Goal: Task Accomplishment & Management: Manage account settings

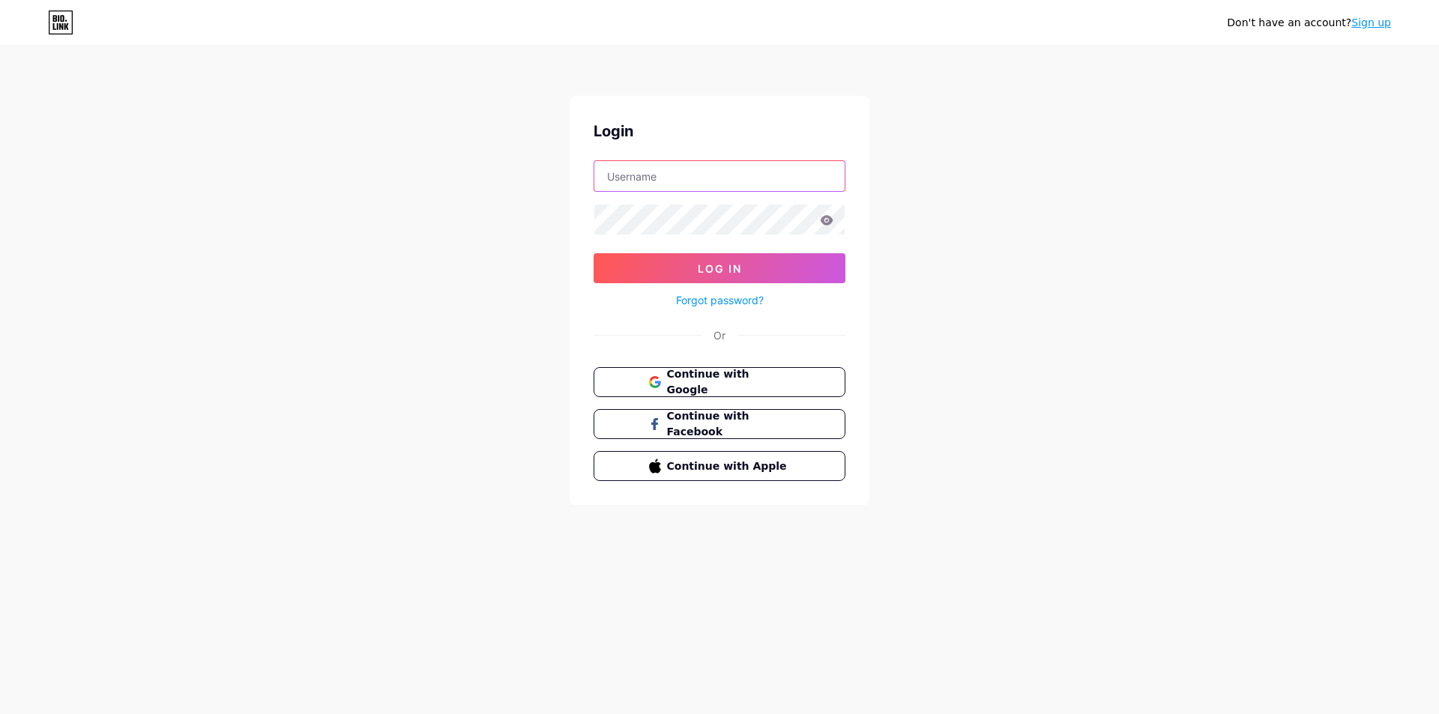
drag, startPoint x: 0, startPoint y: 0, endPoint x: 715, endPoint y: 172, distance: 735.4
click at [715, 172] on input "text" at bounding box center [719, 176] width 250 height 30
type input "c"
drag, startPoint x: 601, startPoint y: 28, endPoint x: 604, endPoint y: 36, distance: 8.1
click at [603, 28] on div "Don't have an account? Sign up" at bounding box center [719, 22] width 1439 height 24
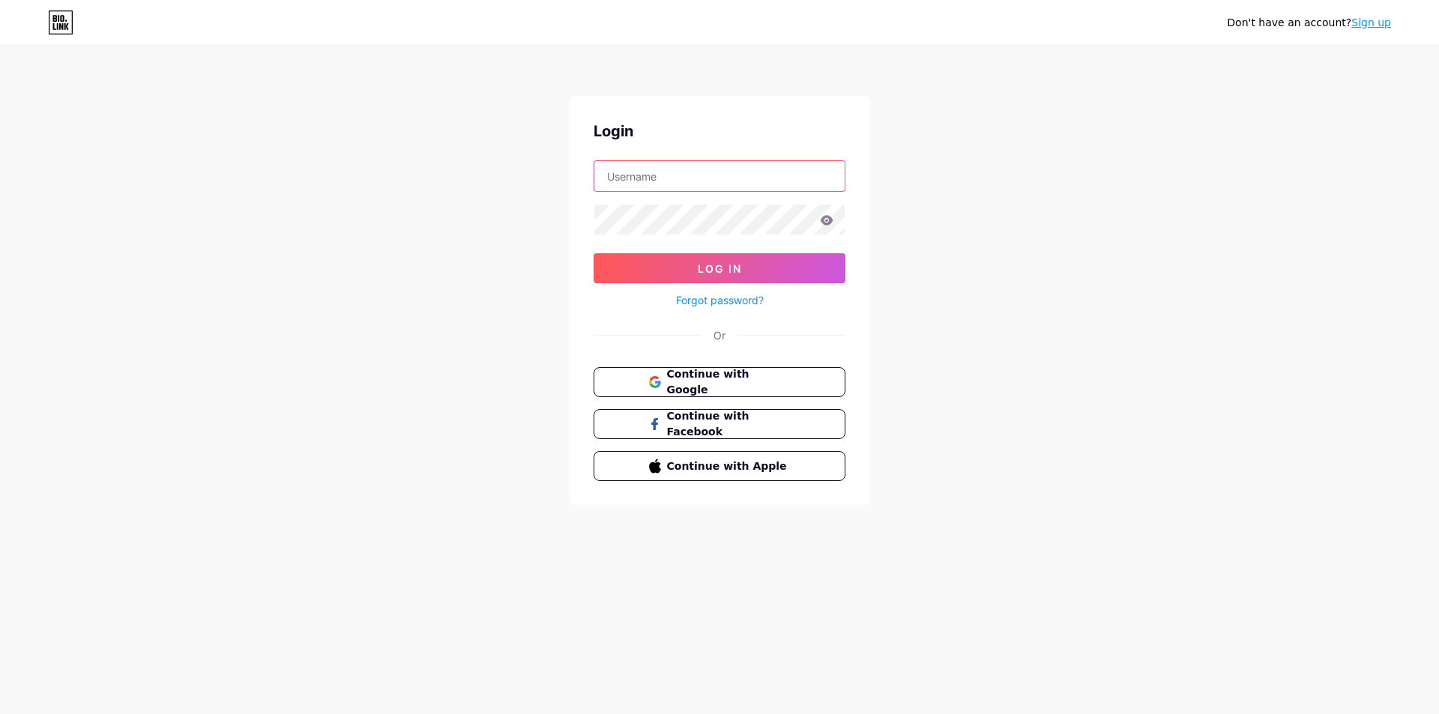
click at [654, 180] on input "text" at bounding box center [719, 176] width 250 height 30
paste input "[URL][DOMAIN_NAME]"
type input "h"
paste input "[URL][DOMAIN_NAME]"
click at [1040, 238] on div "Don't have an account? Sign up Login [URL][DOMAIN_NAME] Log In Forgot password?…" at bounding box center [719, 276] width 1439 height 553
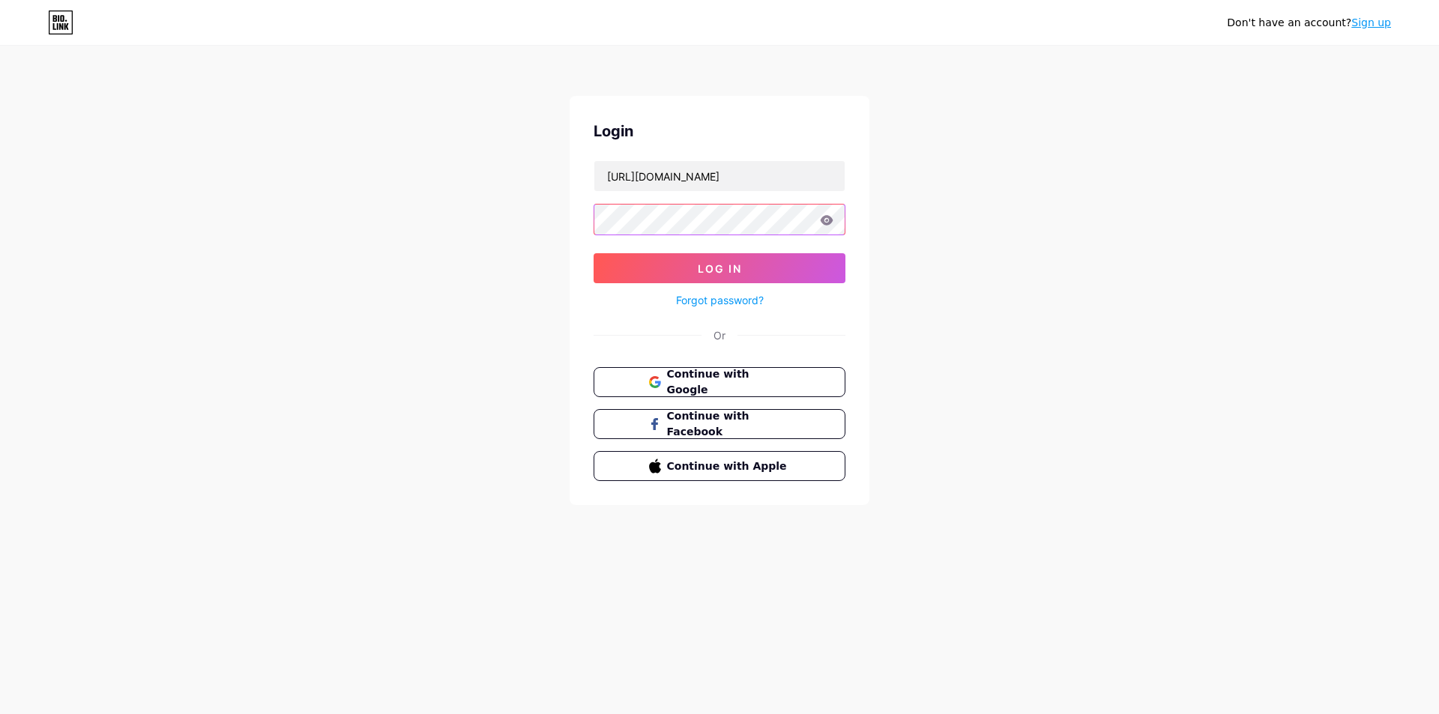
click at [594, 253] on button "Log In" at bounding box center [720, 268] width 252 height 30
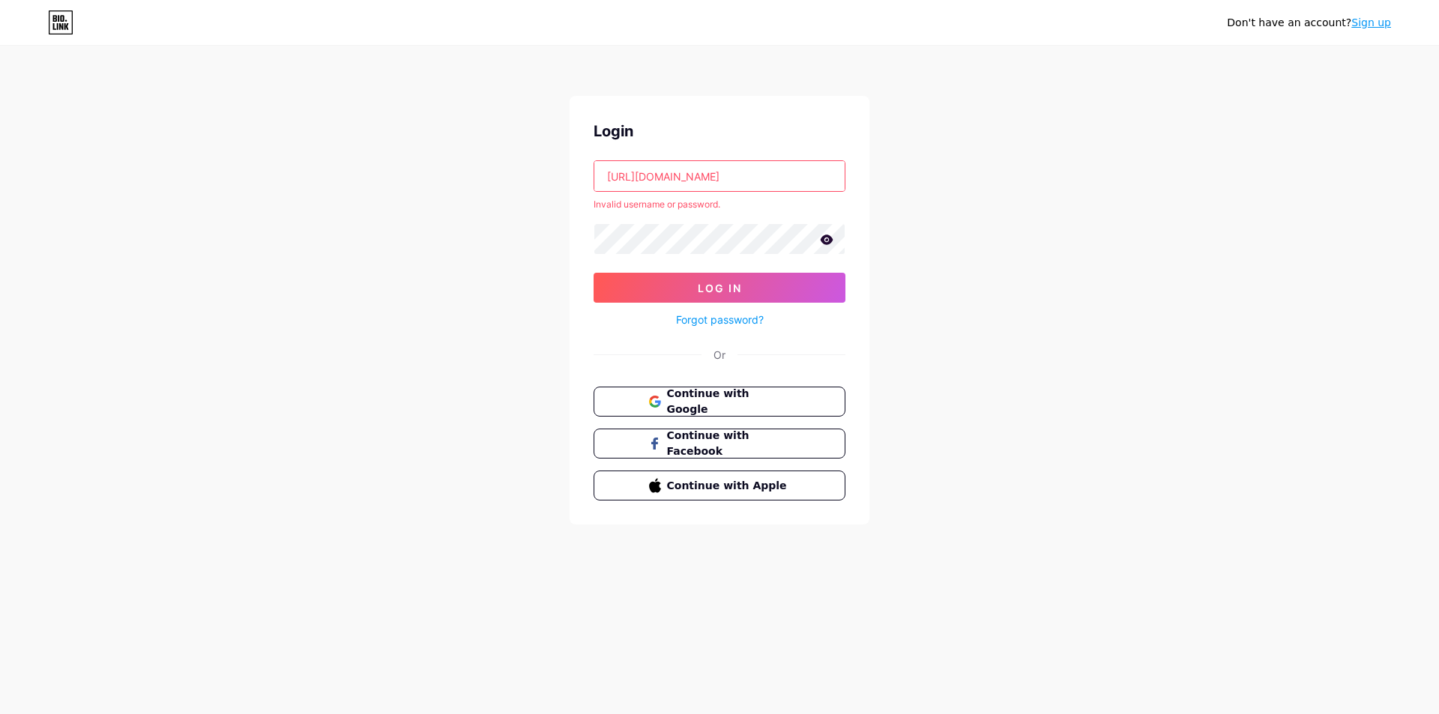
click at [753, 172] on input "[URL][DOMAIN_NAME]" at bounding box center [719, 176] width 250 height 30
click at [753, 171] on input "[URL][DOMAIN_NAME]" at bounding box center [719, 176] width 250 height 30
click at [1123, 262] on div "Don't have an account? Sign up Login [URL][DOMAIN_NAME] Invalid username or pas…" at bounding box center [719, 286] width 1439 height 573
click at [767, 184] on input "[URL][DOMAIN_NAME]" at bounding box center [719, 176] width 250 height 30
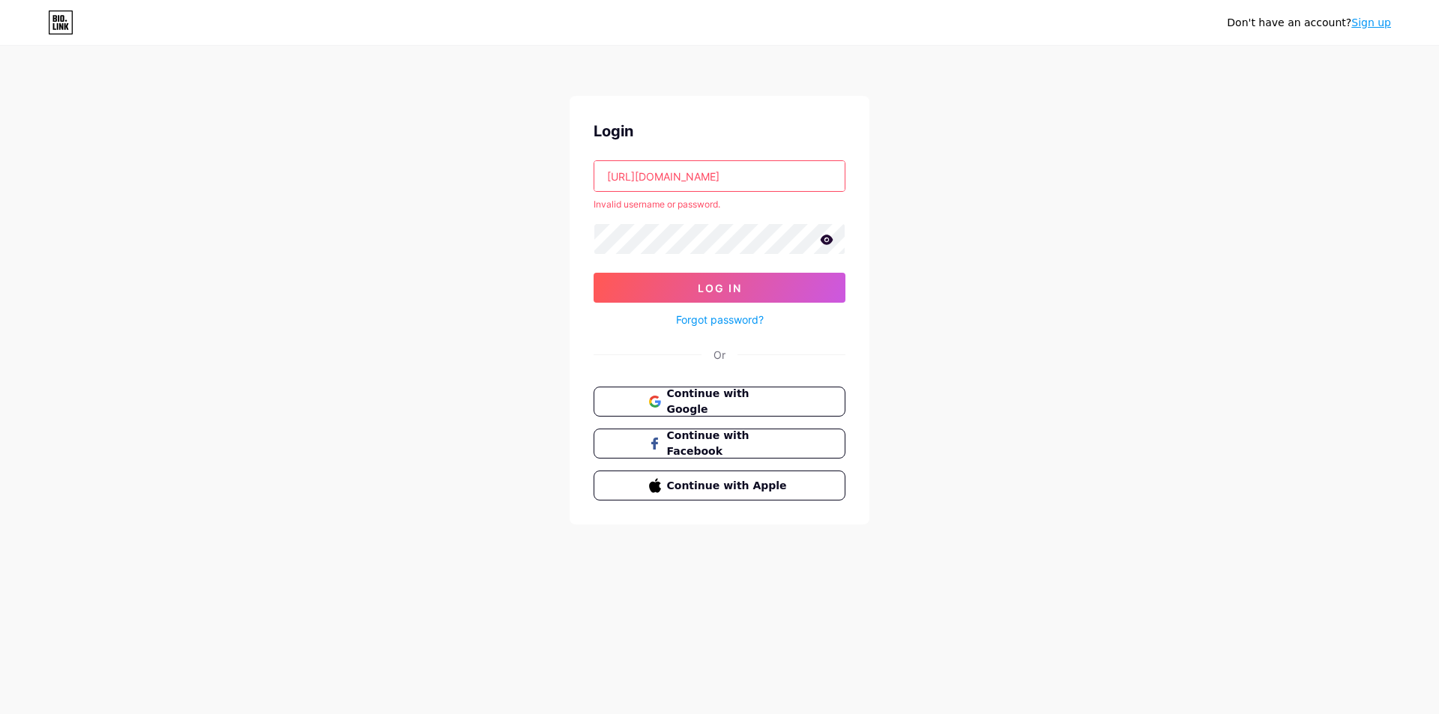
click at [765, 184] on input "[URL][DOMAIN_NAME]" at bounding box center [719, 176] width 250 height 30
click at [764, 184] on input "[URL][DOMAIN_NAME]" at bounding box center [719, 176] width 250 height 30
paste input "[DOMAIN_NAME][EMAIL_ADDRESS][DOMAIN_NAME]"
type input "[DOMAIN_NAME][EMAIL_ADDRESS][DOMAIN_NAME]"
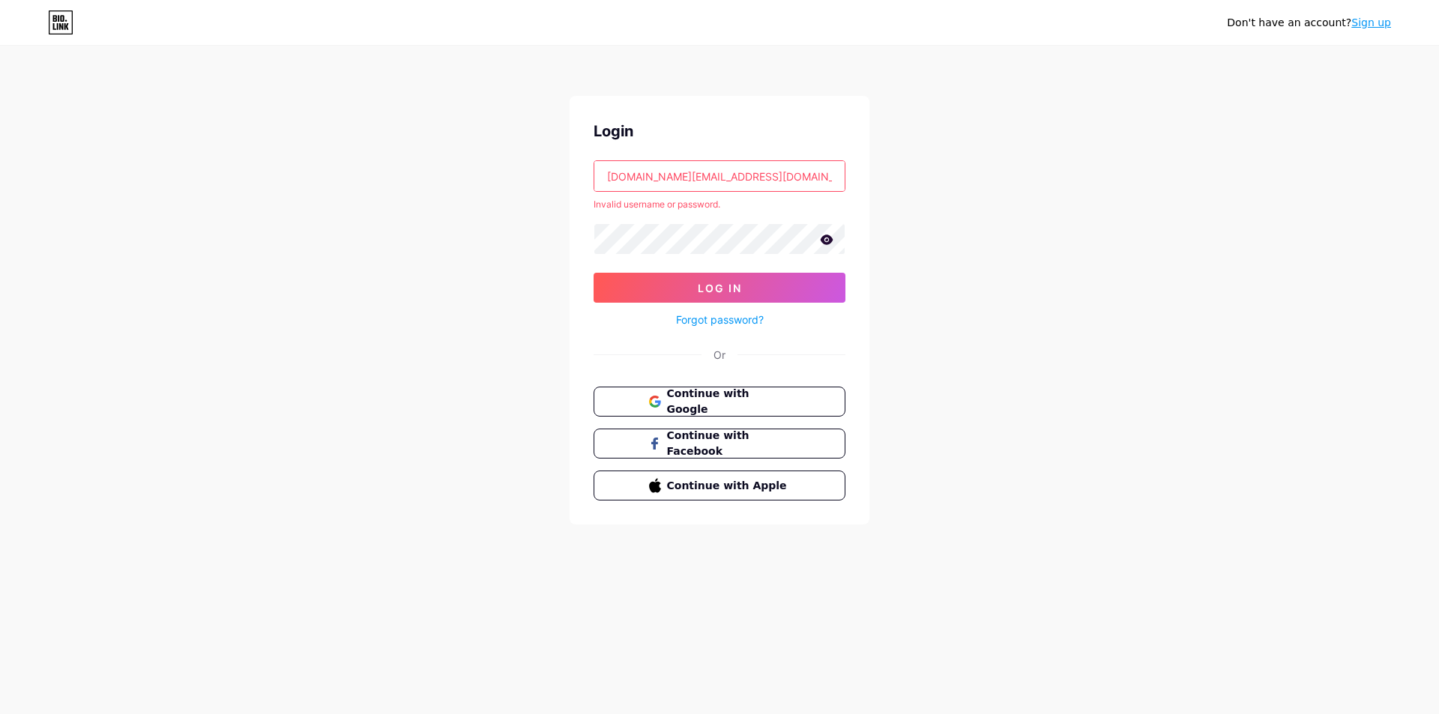
click at [737, 291] on span "Log In" at bounding box center [720, 288] width 44 height 13
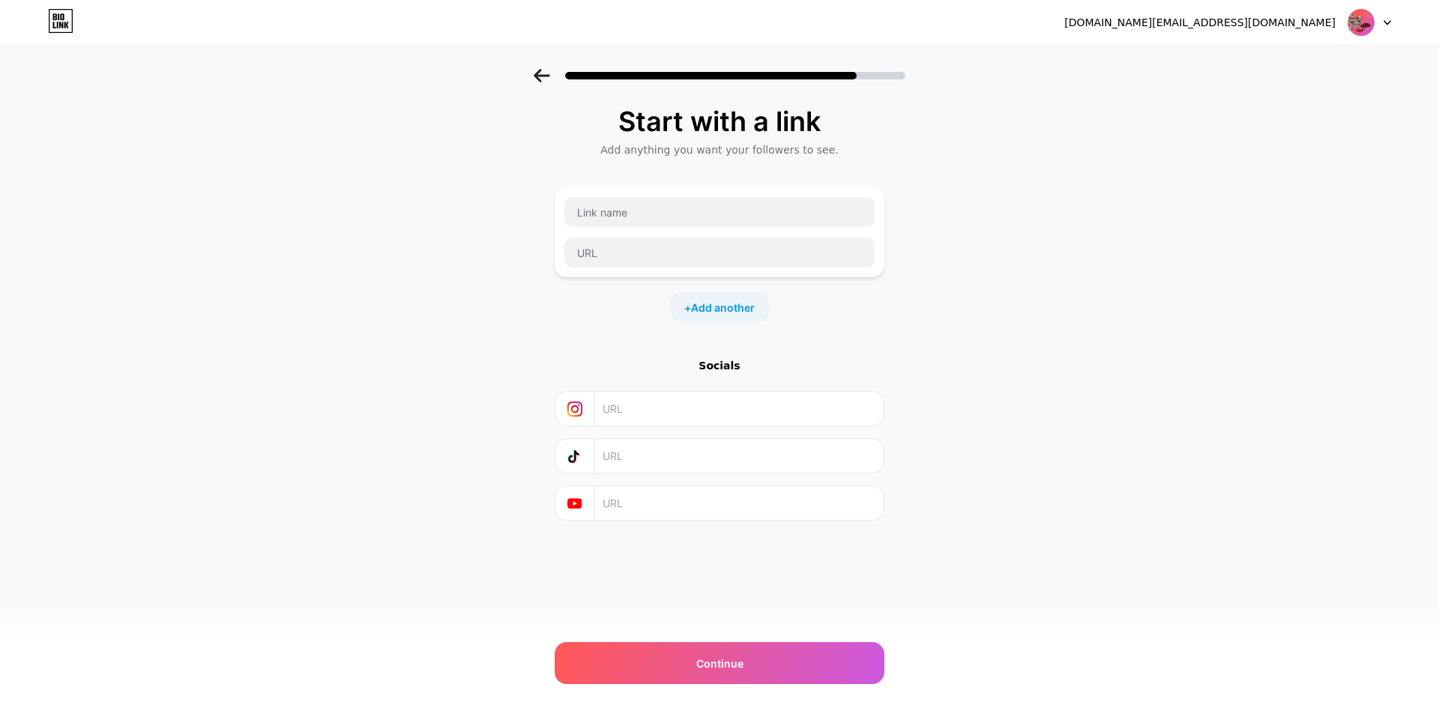
click at [1297, 20] on div "[DOMAIN_NAME][EMAIL_ADDRESS][DOMAIN_NAME]" at bounding box center [1199, 23] width 271 height 16
click at [1357, 31] on img at bounding box center [1361, 22] width 28 height 28
click at [1358, 68] on li "Logout" at bounding box center [1297, 61] width 186 height 40
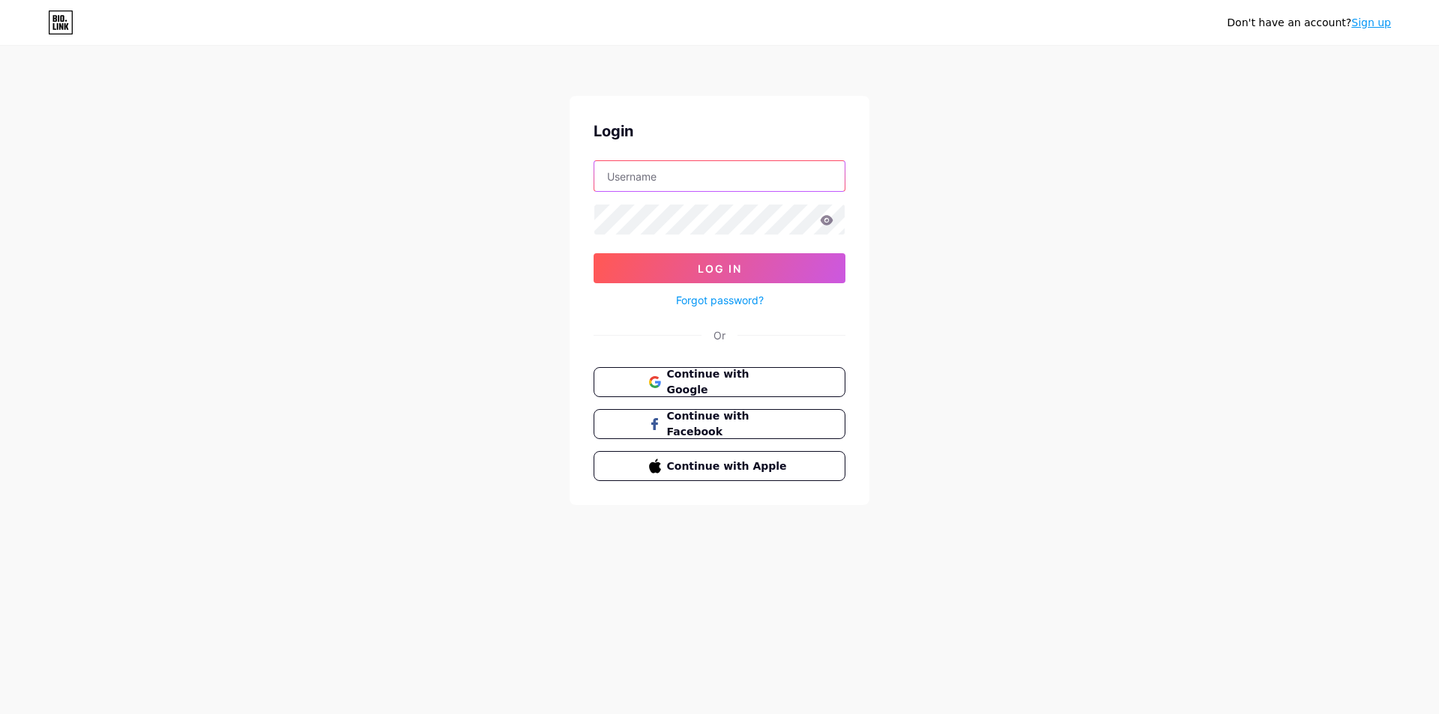
click at [753, 187] on input "text" at bounding box center [719, 176] width 250 height 30
click at [744, 185] on input "[URL][DOMAIN_NAME]" at bounding box center [719, 176] width 250 height 30
click at [744, 184] on input "[URL][DOMAIN_NAME]" at bounding box center [719, 176] width 250 height 30
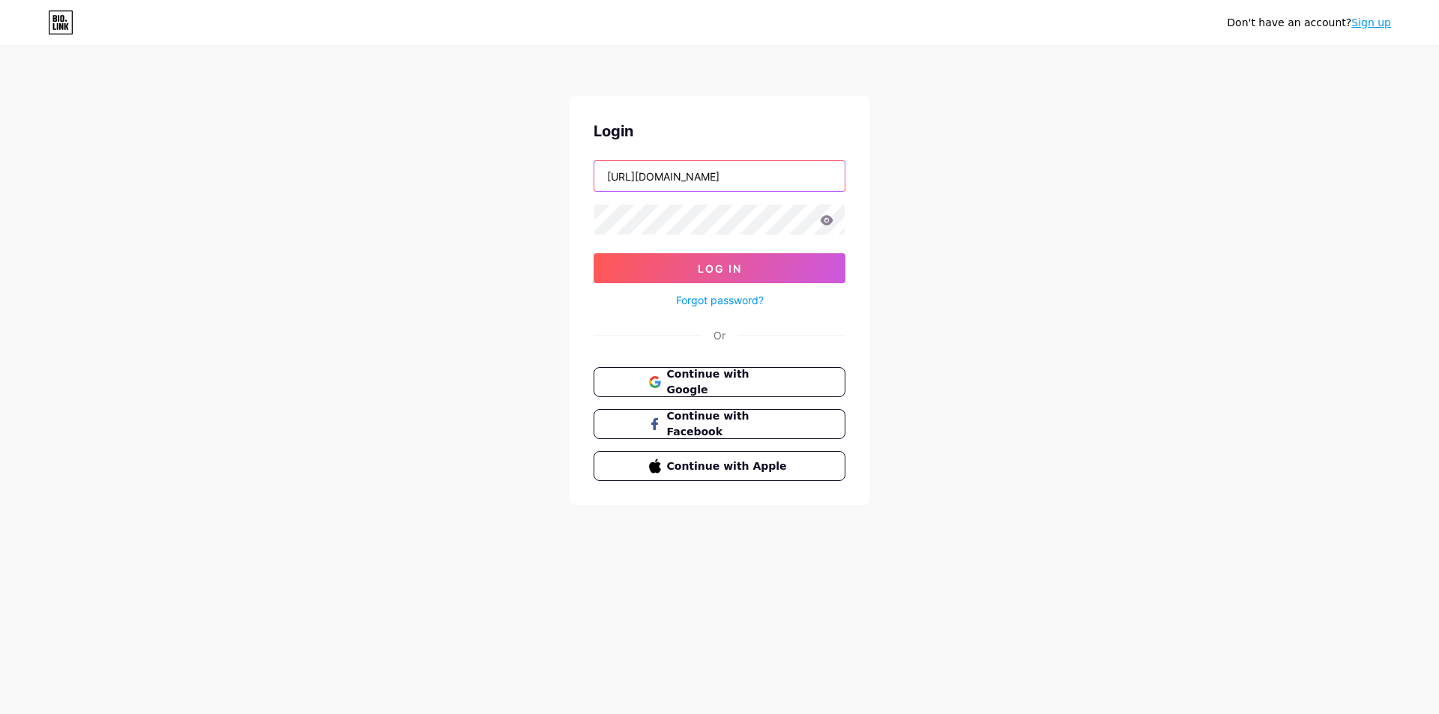
paste input "[DOMAIN_NAME][EMAIL_ADDRESS][DOMAIN_NAME]"
type input "[DOMAIN_NAME][EMAIL_ADDRESS][DOMAIN_NAME]"
click at [1094, 323] on div "Don't have an account? Sign up Login [DOMAIN_NAME][EMAIL_ADDRESS][DOMAIN_NAME] …" at bounding box center [719, 276] width 1439 height 553
click at [815, 256] on button "Log In" at bounding box center [720, 268] width 252 height 30
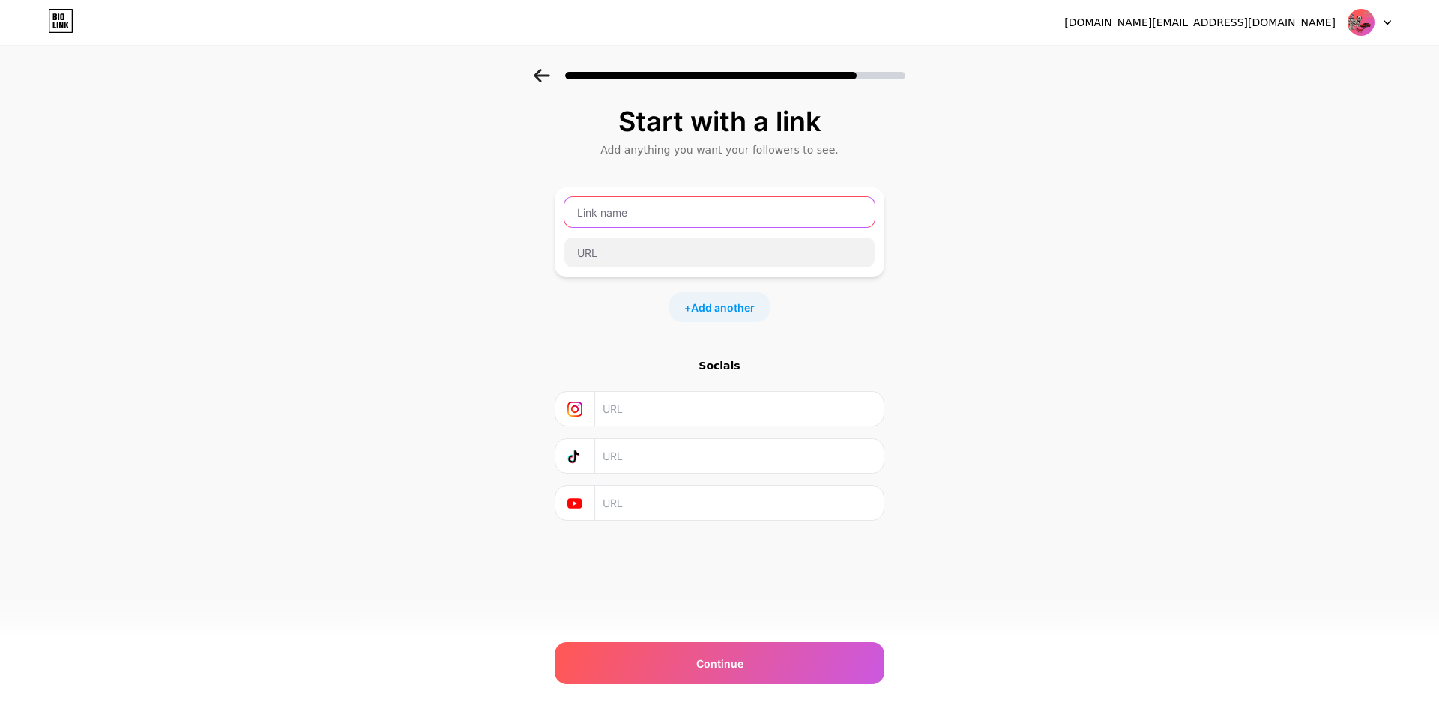
click at [807, 208] on input "text" at bounding box center [719, 212] width 310 height 30
click at [643, 210] on input "text" at bounding box center [719, 212] width 310 height 30
type input "الموقع الألكتروني"
click at [817, 31] on div "[DOMAIN_NAME][EMAIL_ADDRESS][DOMAIN_NAME] Logout" at bounding box center [719, 22] width 1439 height 27
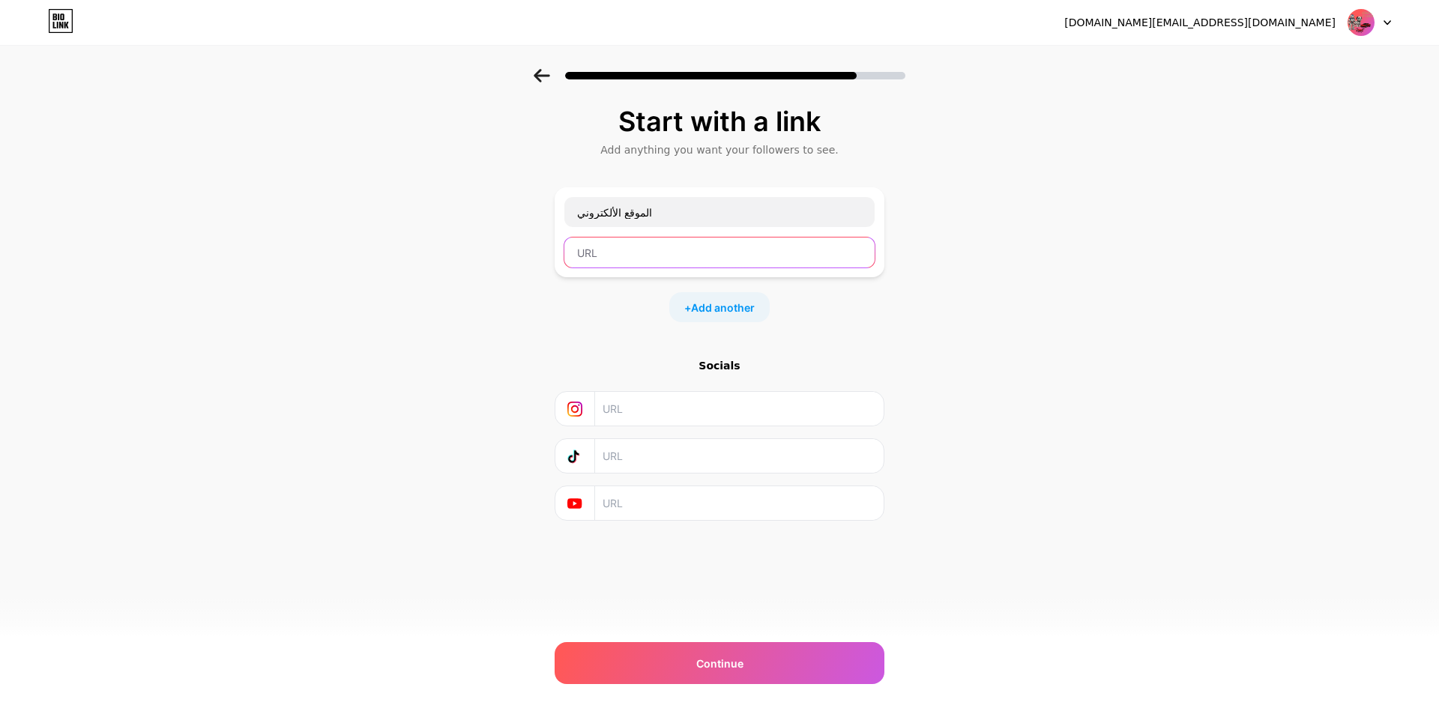
click at [683, 249] on input "text" at bounding box center [719, 253] width 310 height 30
paste input "[URL][DOMAIN_NAME]"
type input "[URL][DOMAIN_NAME]"
click at [685, 414] on input "text" at bounding box center [739, 409] width 272 height 34
click at [1237, 362] on div "Start with a link Add anything you want your followers to see. الموقع الألكترون…" at bounding box center [719, 332] width 1439 height 527
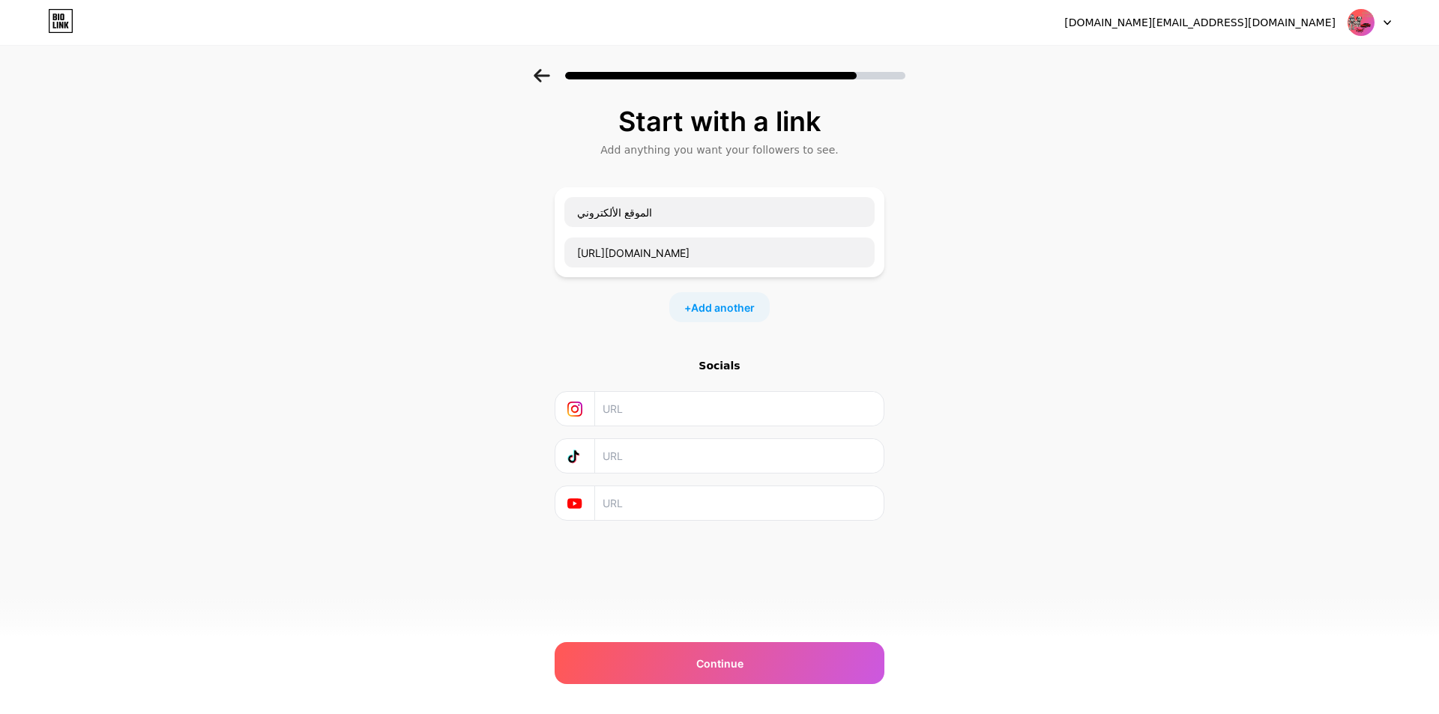
click at [641, 420] on input "text" at bounding box center [739, 409] width 272 height 34
paste input "[URL][DOMAIN_NAME][DOMAIN_NAME]"
type input "[URL][DOMAIN_NAME][DOMAIN_NAME]"
click at [683, 455] on input "text" at bounding box center [739, 456] width 272 height 34
click at [360, 38] on div "[DOMAIN_NAME][EMAIL_ADDRESS][DOMAIN_NAME] Logout" at bounding box center [719, 22] width 1439 height 45
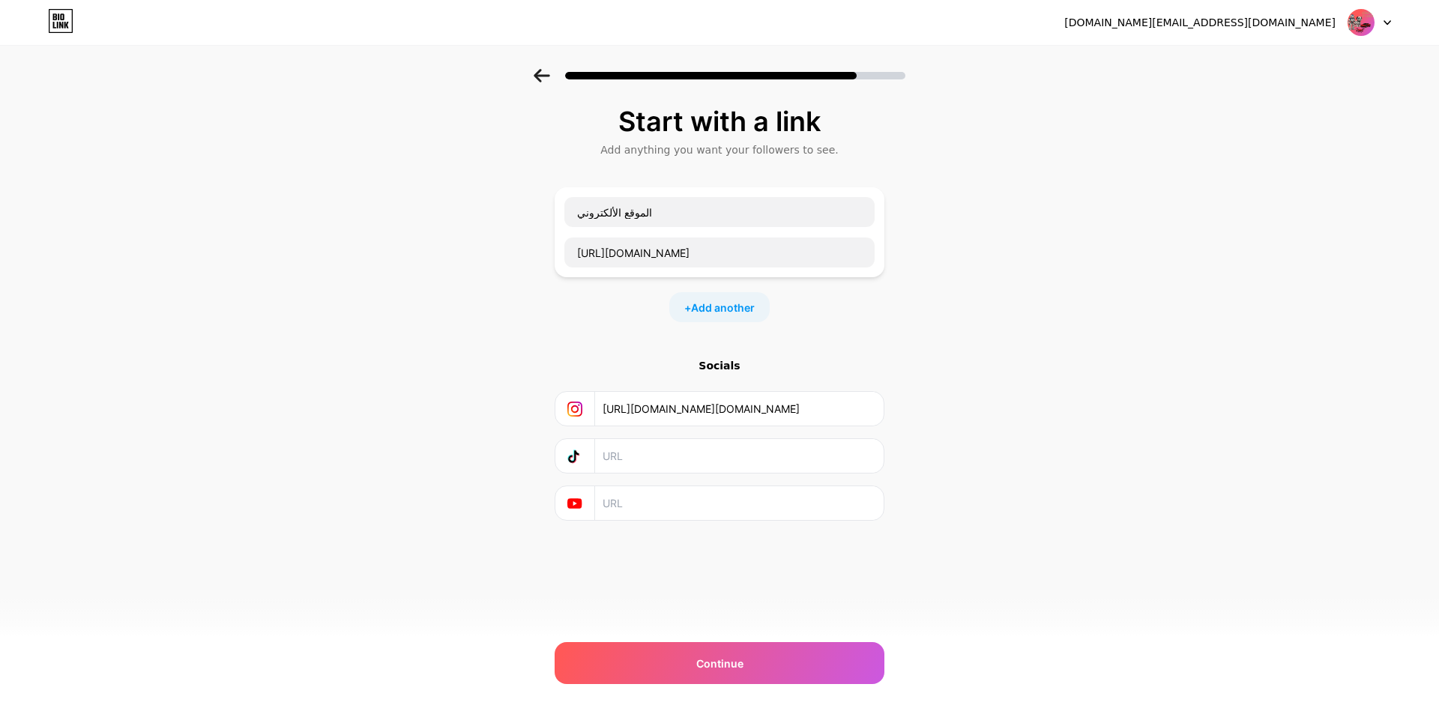
click at [681, 449] on input "text" at bounding box center [739, 456] width 272 height 34
paste input "[URL][EMAIL_ADDRESS][DOMAIN_NAME][DOMAIN_NAME]"
type input "[URL][EMAIL_ADDRESS][DOMAIN_NAME][DOMAIN_NAME]"
click at [717, 301] on span "Add another" at bounding box center [723, 308] width 64 height 16
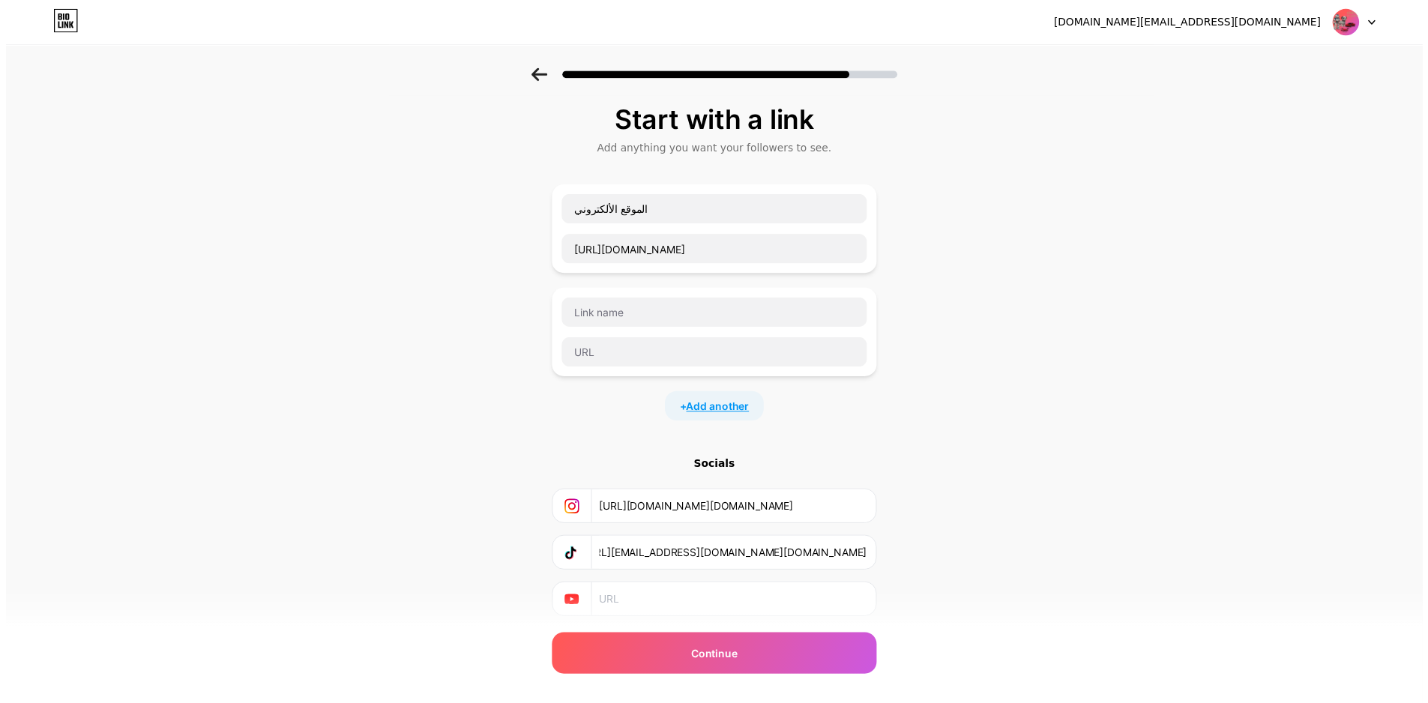
scroll to position [0, 0]
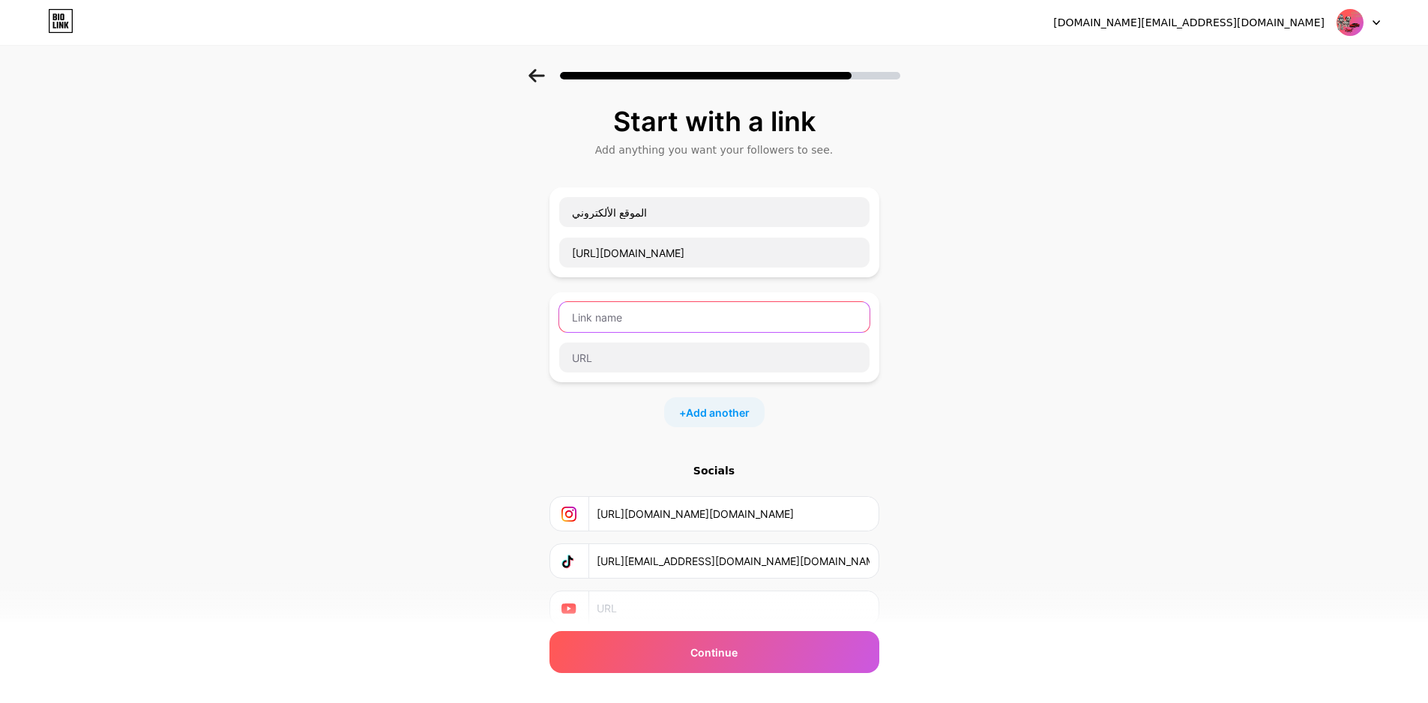
click at [651, 322] on input "text" at bounding box center [714, 317] width 310 height 30
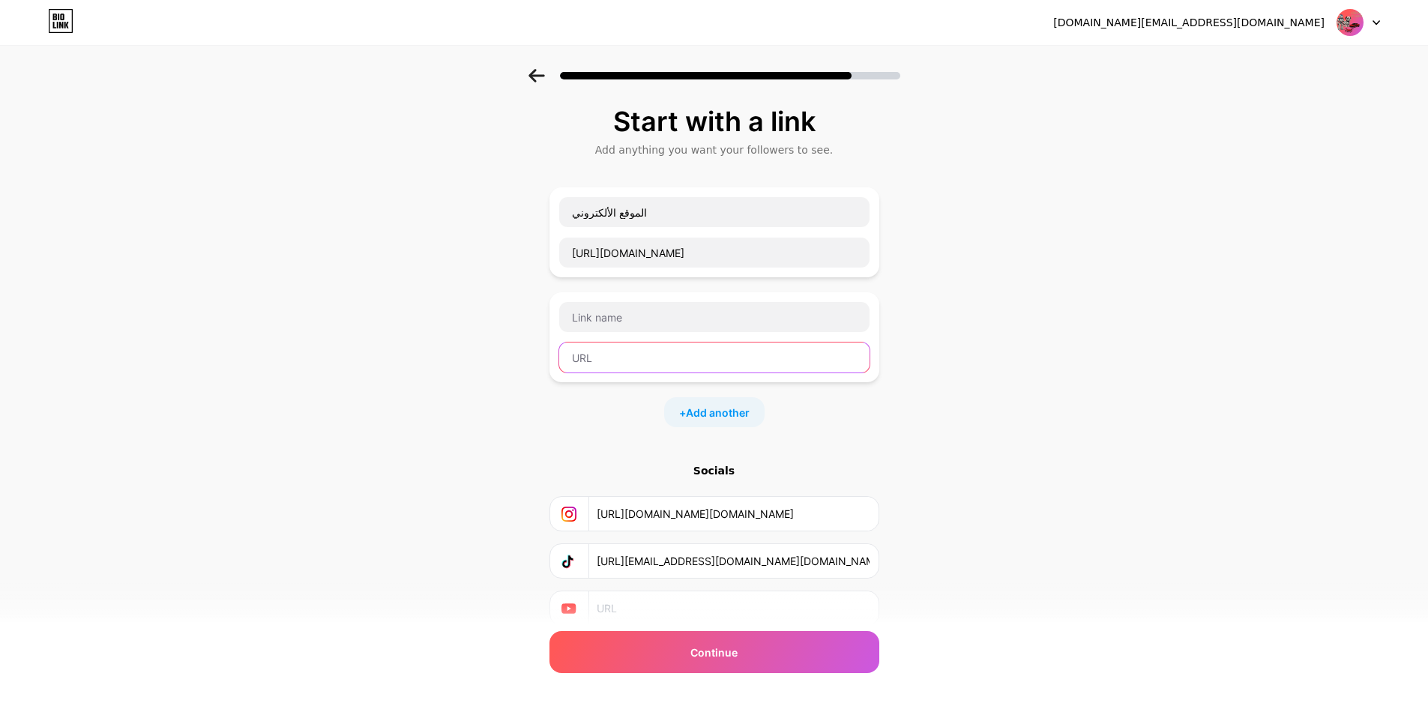
click at [626, 363] on input "text" at bounding box center [714, 357] width 310 height 30
paste input "[URL][DOMAIN_NAME]"
type input "[URL][DOMAIN_NAME]"
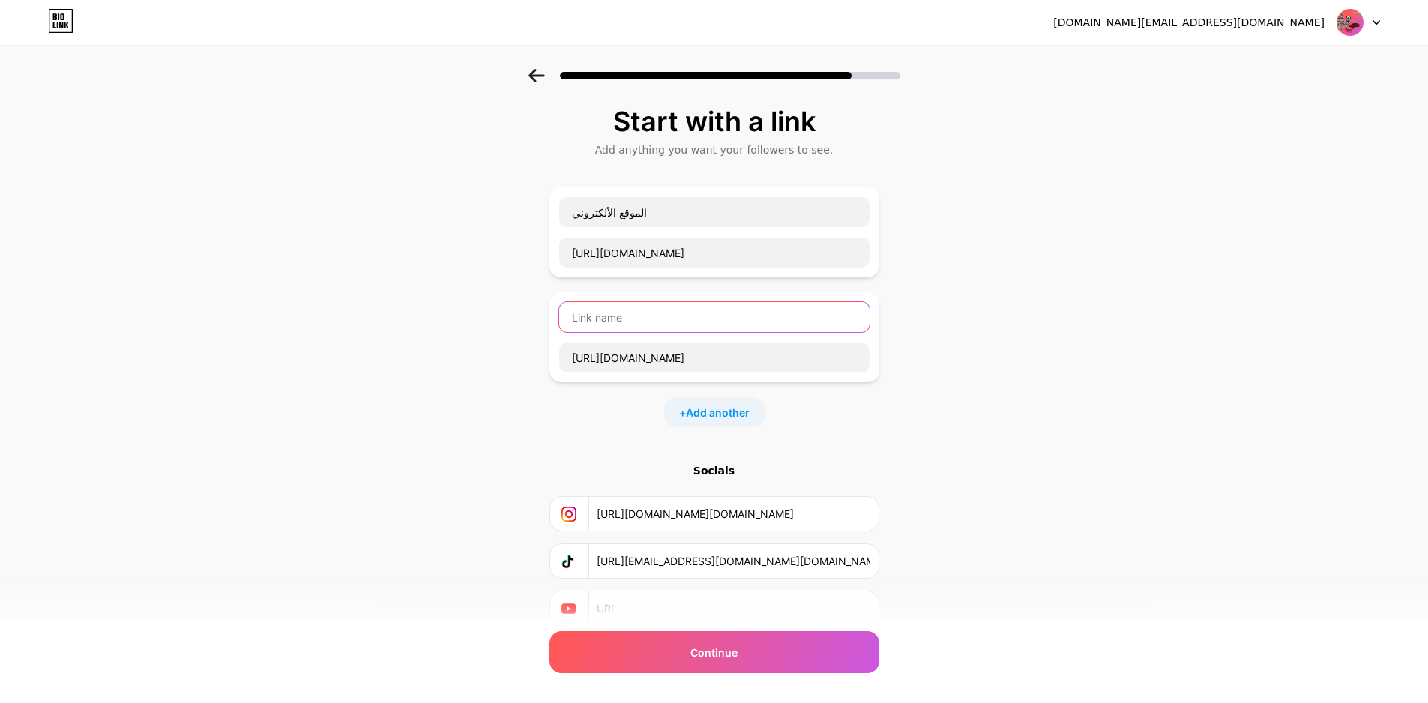
click at [585, 328] on input "text" at bounding box center [714, 317] width 310 height 30
click at [606, 322] on input "f" at bounding box center [714, 317] width 310 height 30
type input "f"
type input "Facebook"
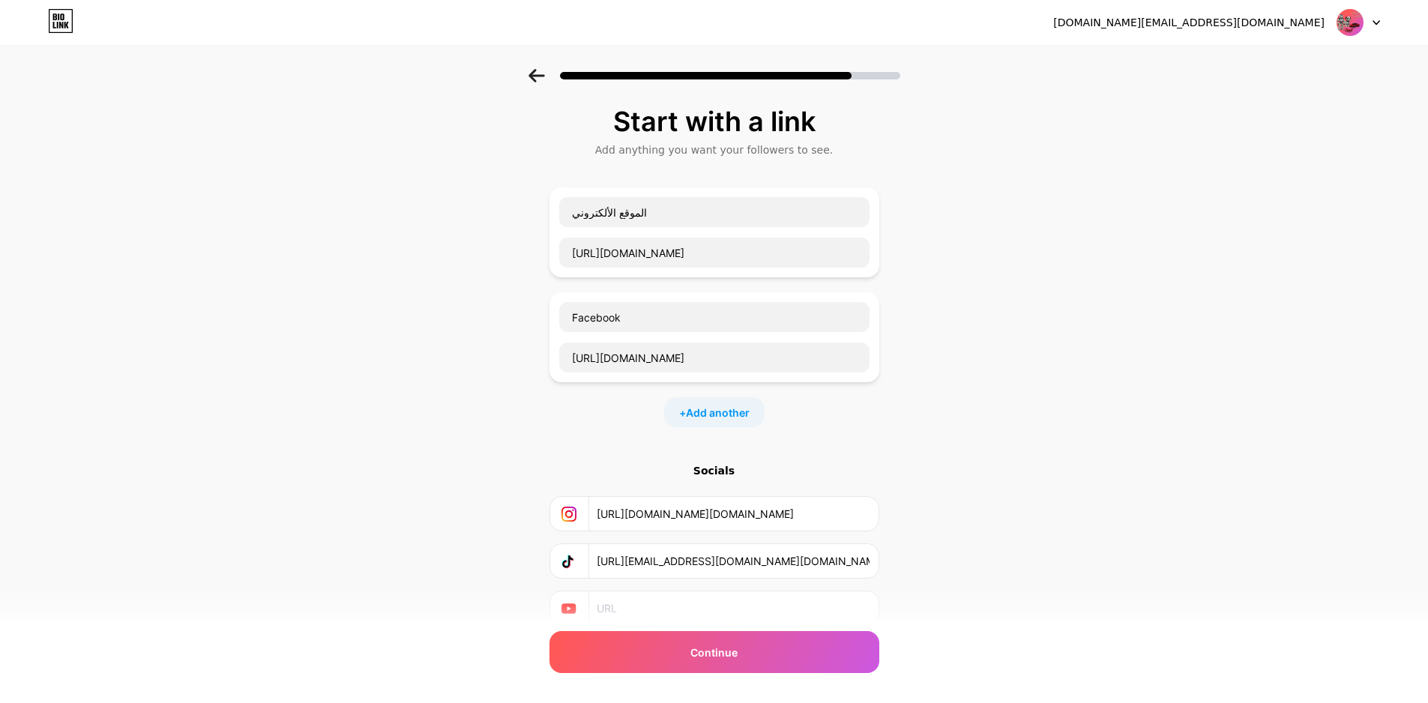
click at [931, 447] on div "Start with a link Add anything you want your followers to see. الموقع الألكترون…" at bounding box center [714, 385] width 1428 height 632
click at [722, 410] on span "Add another" at bounding box center [718, 413] width 64 height 16
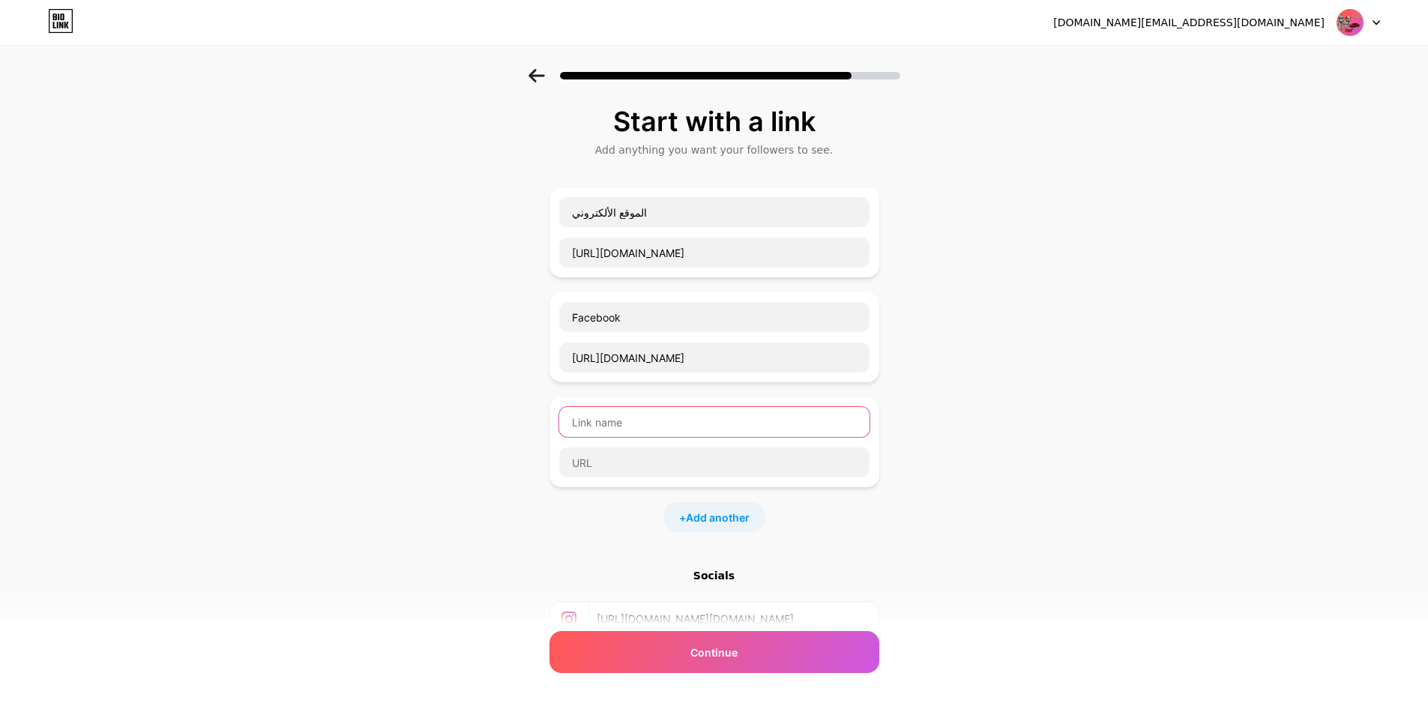
click at [677, 428] on input "text" at bounding box center [714, 422] width 310 height 30
type input "w"
type input "W"
click at [741, 52] on div at bounding box center [714, 71] width 1428 height 52
paste input "WhatsApp"
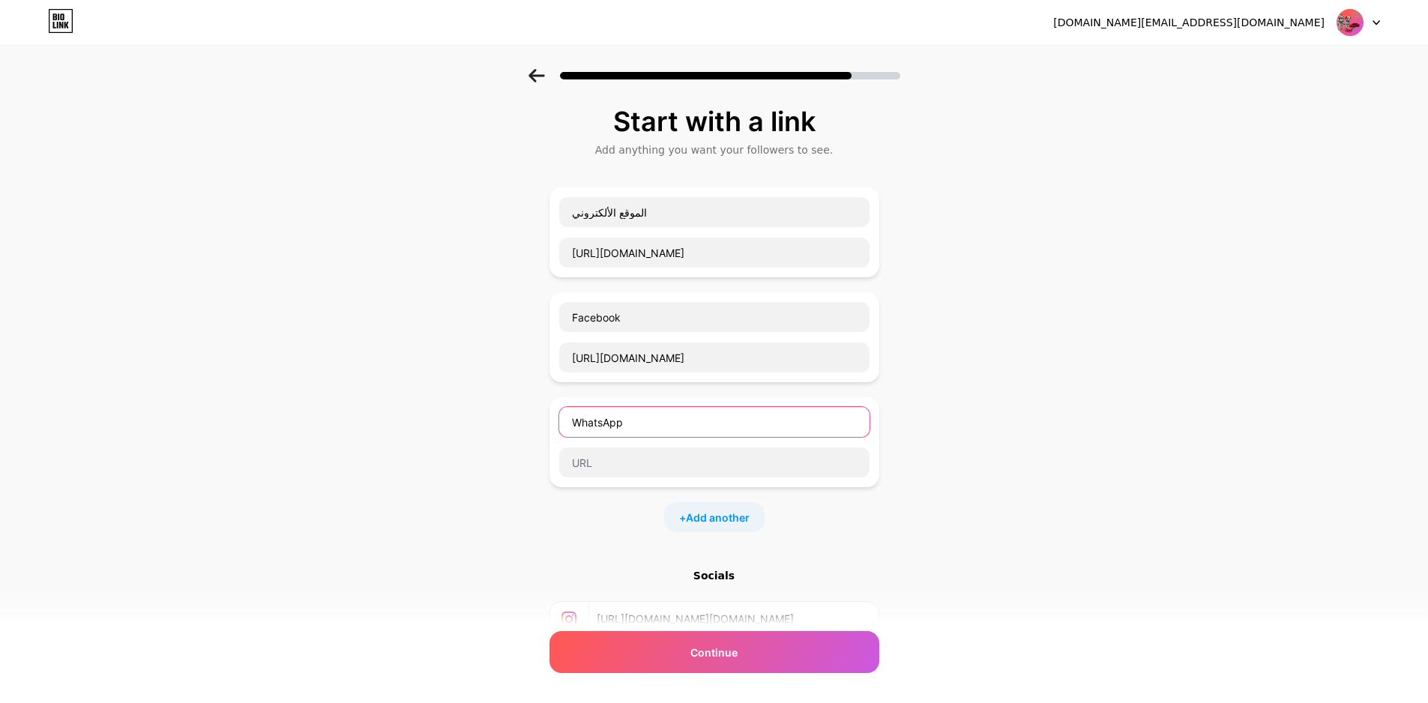
type input "WhatsApp"
click at [1055, 483] on div "Start with a link Add anything you want your followers to see. الموقع الألكترون…" at bounding box center [714, 437] width 1428 height 737
click at [516, 44] on div "[DOMAIN_NAME][EMAIL_ADDRESS][DOMAIN_NAME] Logout" at bounding box center [714, 22] width 1428 height 45
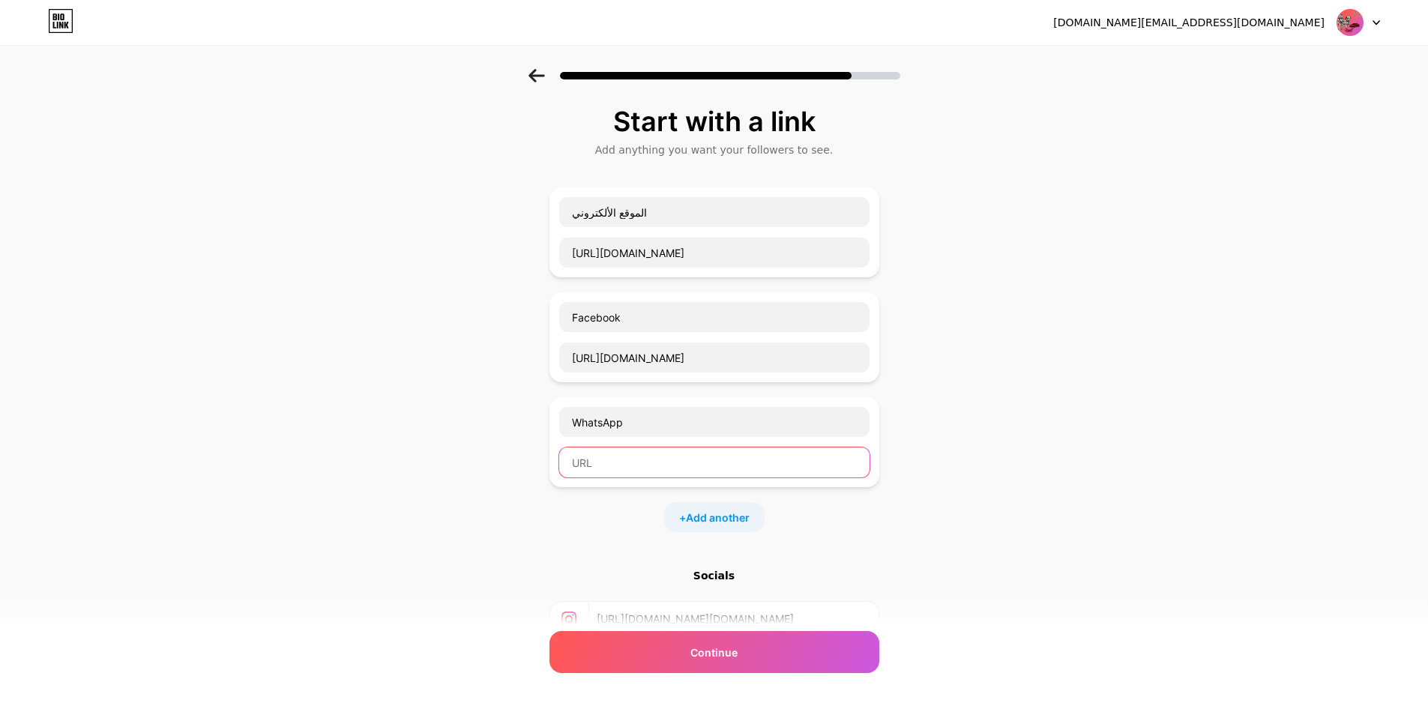
click at [675, 473] on input "text" at bounding box center [714, 462] width 310 height 30
paste input "[URL][DOMAIN_NAME]"
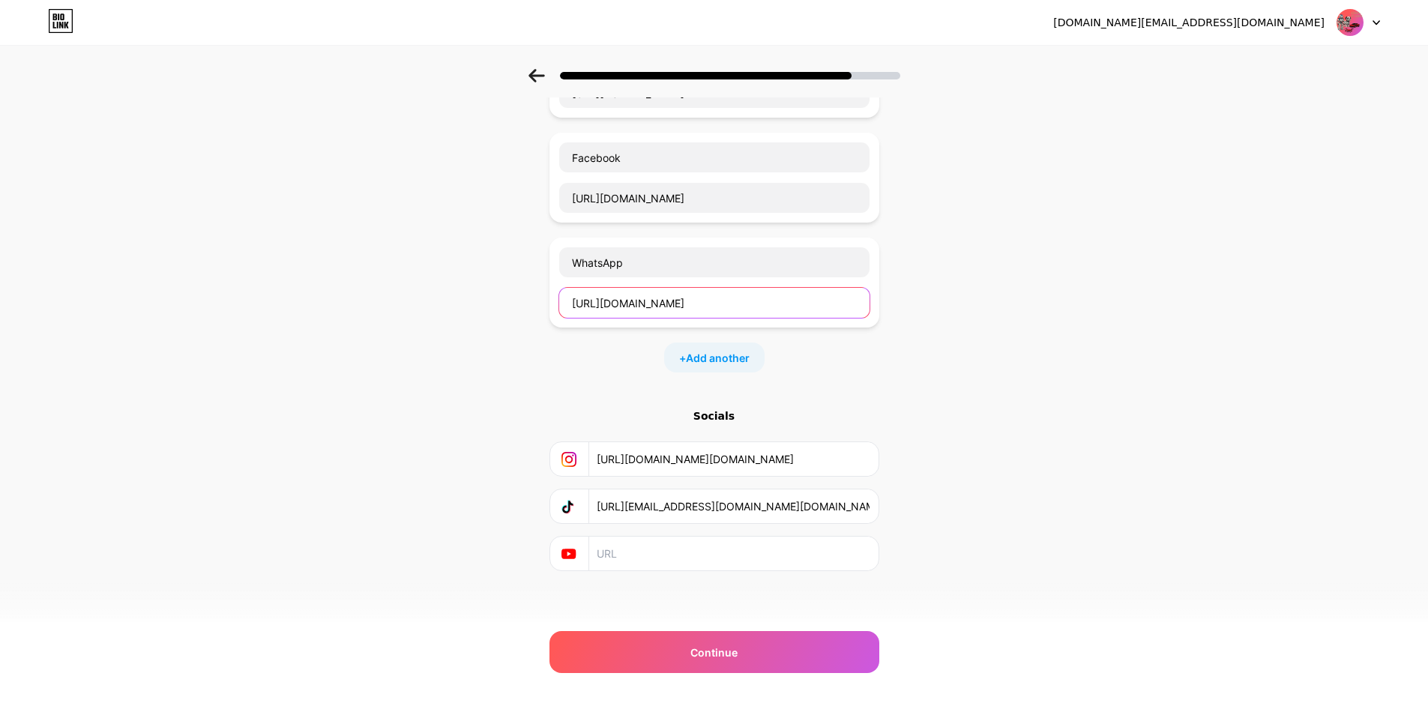
scroll to position [163, 0]
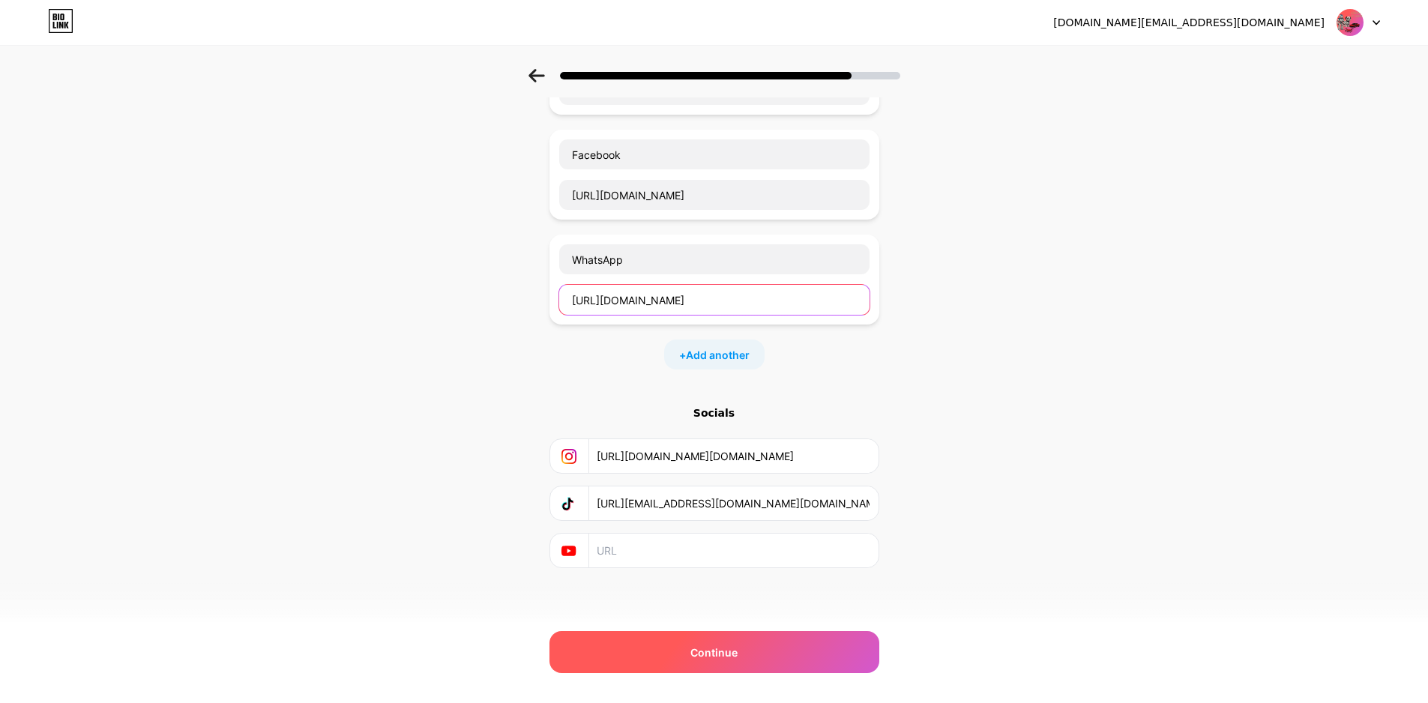
type input "[URL][DOMAIN_NAME]"
click at [773, 657] on div "Continue" at bounding box center [714, 652] width 330 height 42
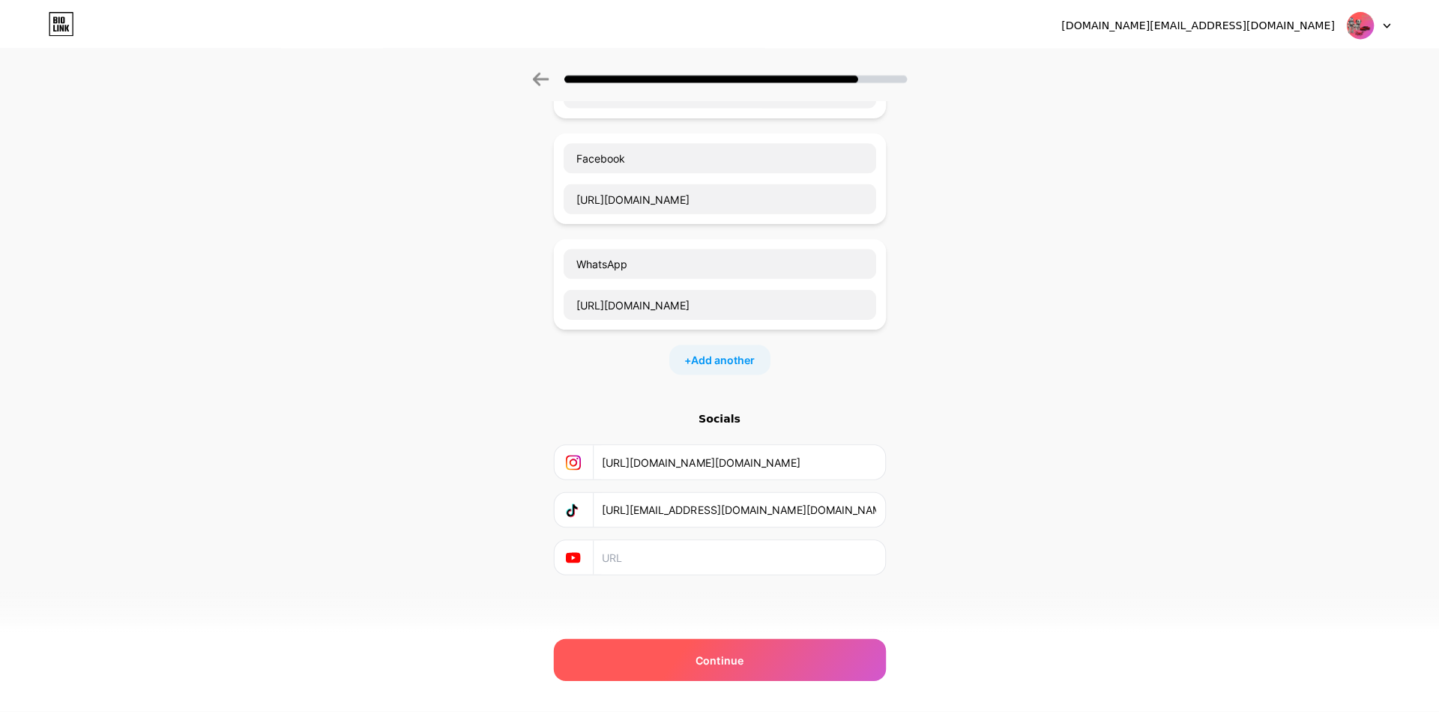
scroll to position [0, 0]
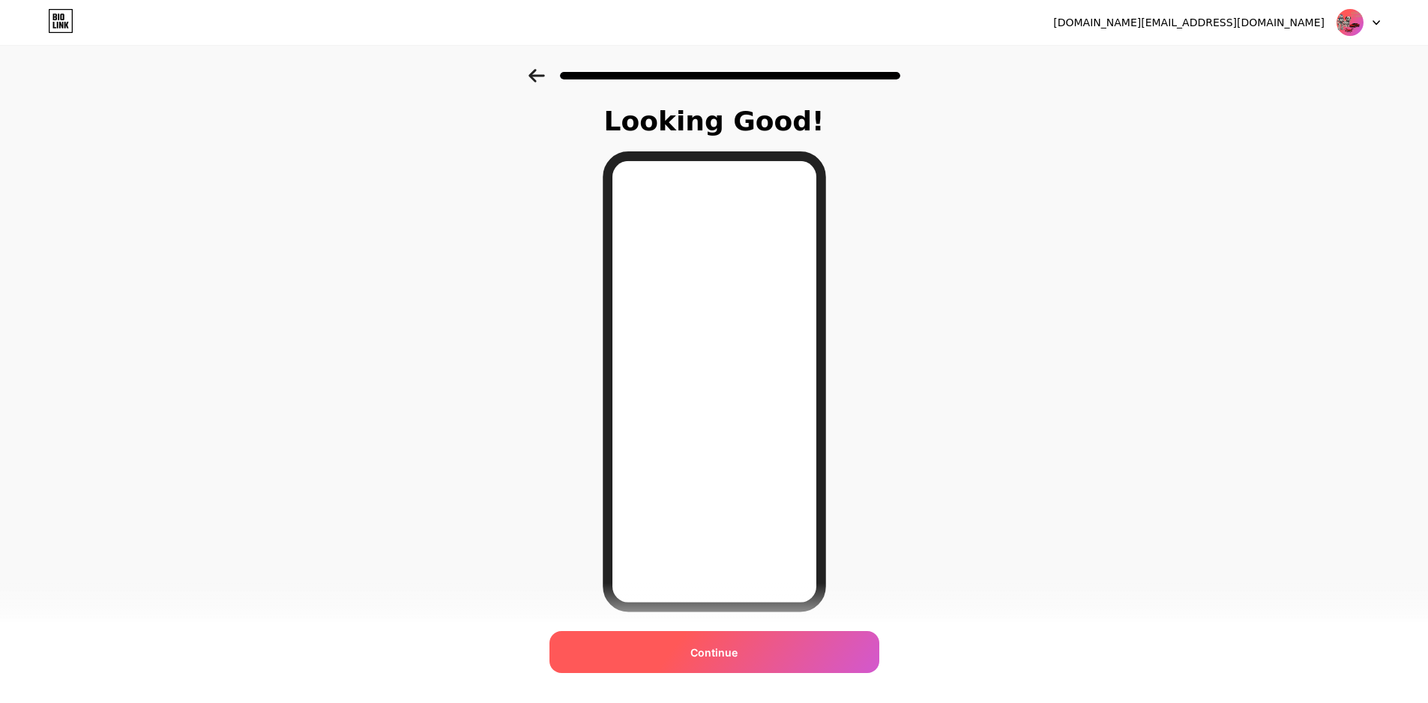
click at [740, 641] on div "Continue" at bounding box center [714, 652] width 330 height 42
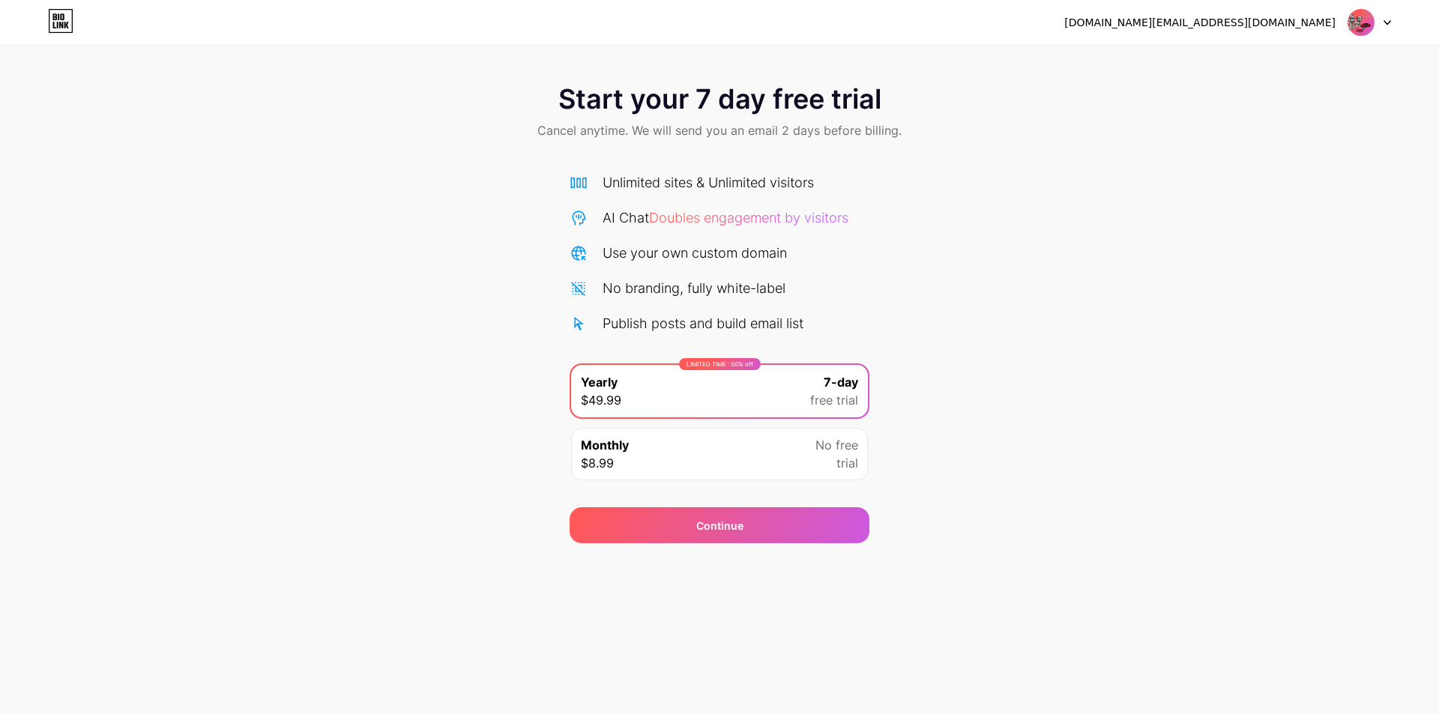
click at [64, 16] on icon at bounding box center [60, 21] width 25 height 24
click at [1385, 28] on div at bounding box center [1368, 22] width 43 height 27
click at [1110, 153] on div "Start your 7 day free trial Cancel anytime. We will send you an email 2 days be…" at bounding box center [719, 113] width 1439 height 88
click at [1349, 25] on img at bounding box center [1361, 22] width 28 height 28
click at [1215, 365] on div "Start your 7 day free trial Cancel anytime. We will send you an email 2 days be…" at bounding box center [719, 306] width 1439 height 474
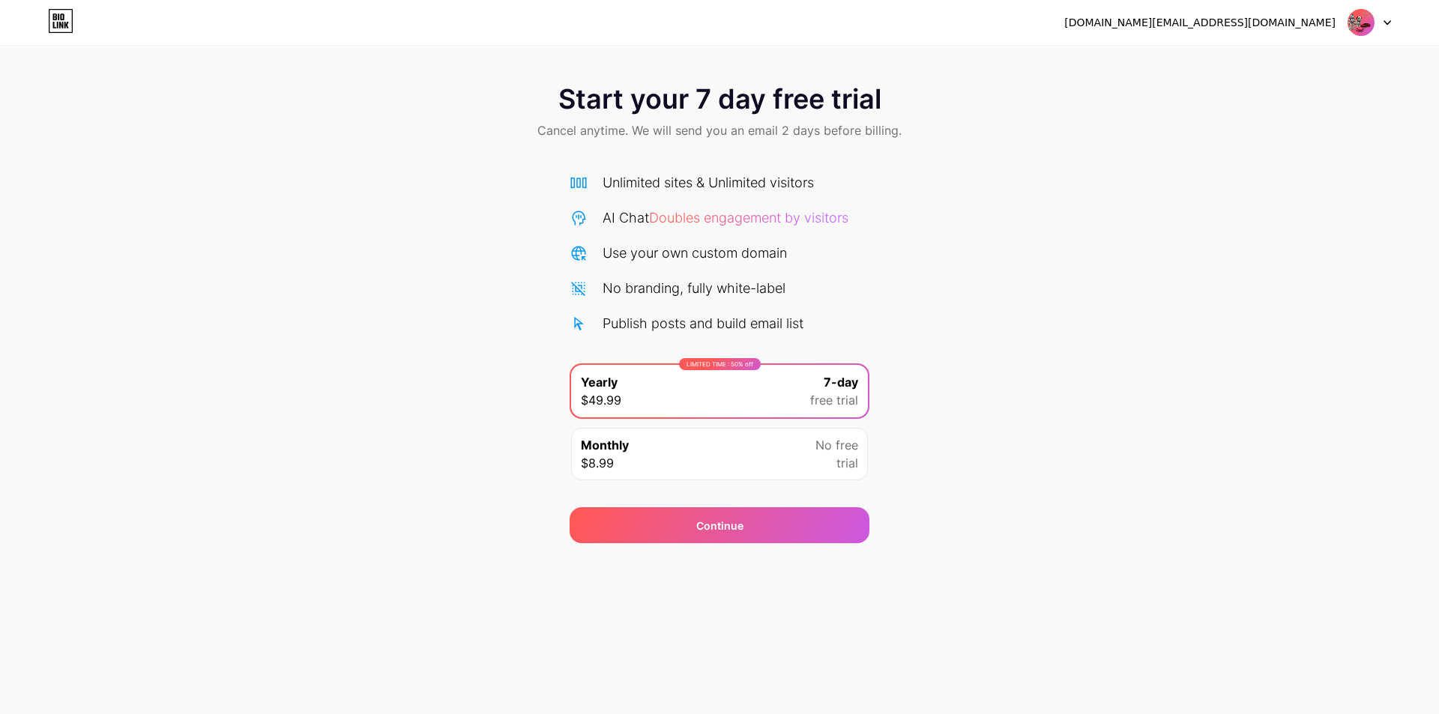
click at [59, 19] on icon at bounding box center [58, 16] width 1 height 7
click at [631, 118] on div "Start your 7 day free trial Cancel anytime. We will send you an email 2 days be…" at bounding box center [719, 113] width 1439 height 88
click at [578, 256] on icon at bounding box center [579, 253] width 14 height 14
click at [574, 216] on icon at bounding box center [579, 218] width 18 height 18
click at [574, 188] on icon at bounding box center [579, 183] width 18 height 18
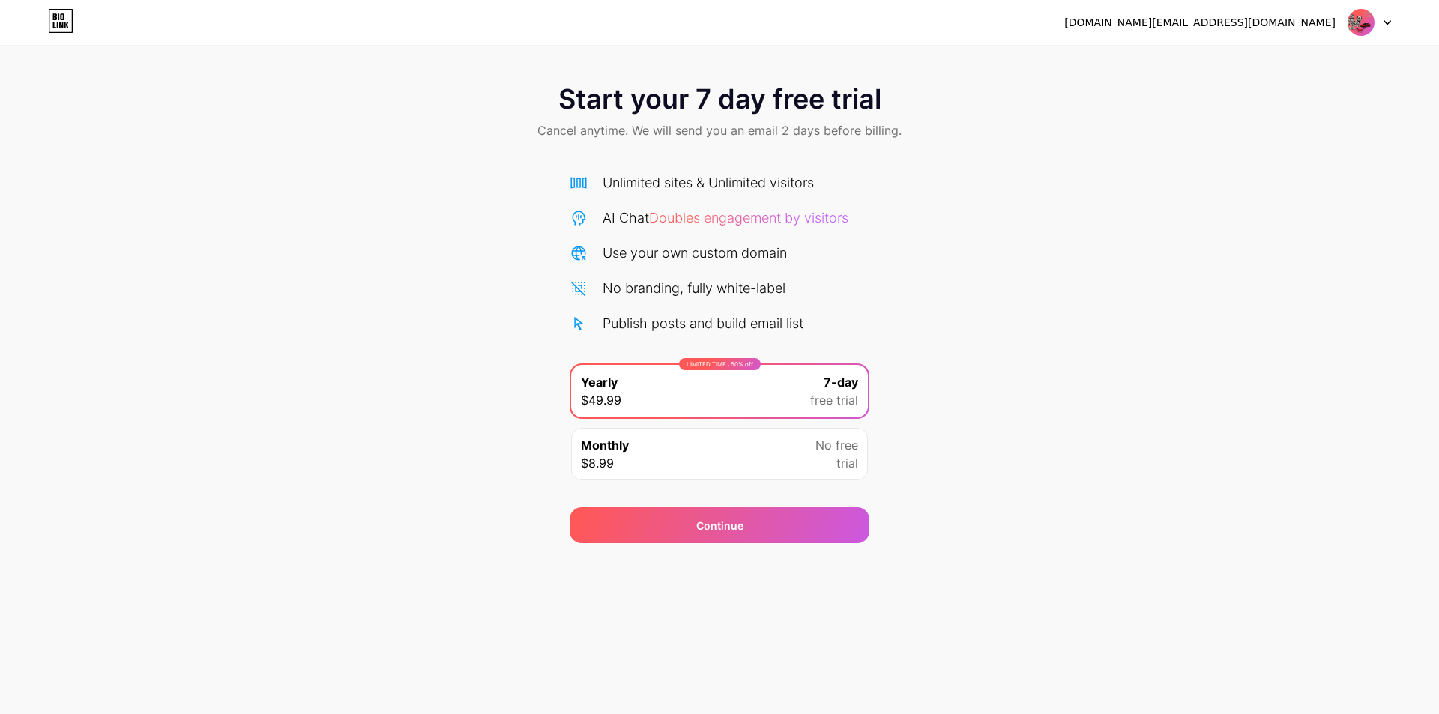
click at [61, 28] on icon at bounding box center [60, 21] width 25 height 24
